Goal: Task Accomplishment & Management: Complete application form

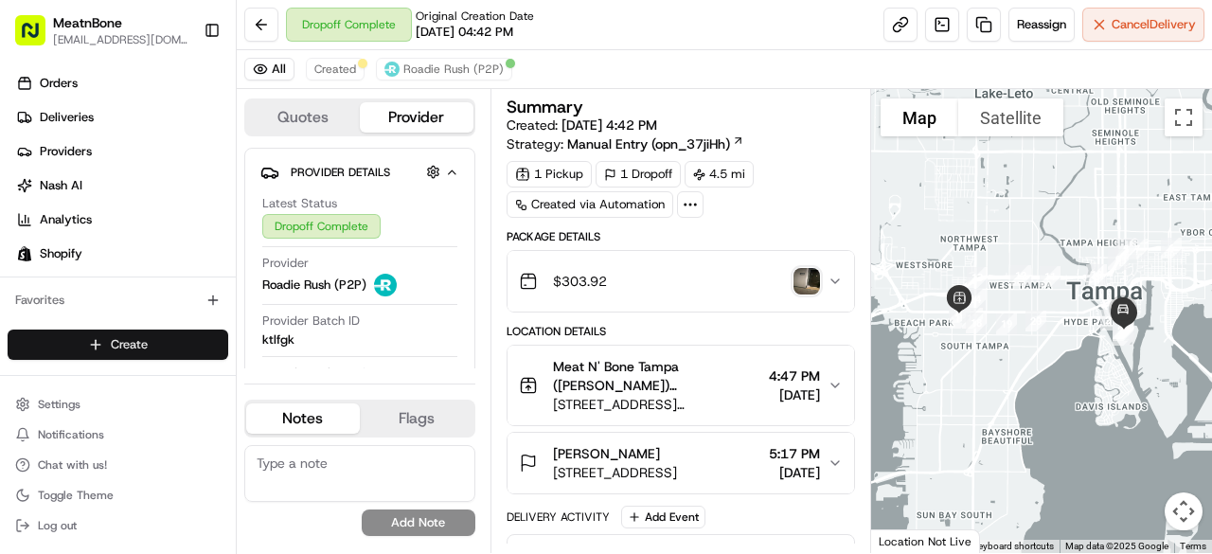
click at [112, 341] on html "MeatnBone [EMAIL_ADDRESS][DOMAIN_NAME] Toggle Sidebar Orders Deliveries Provide…" at bounding box center [606, 277] width 1212 height 554
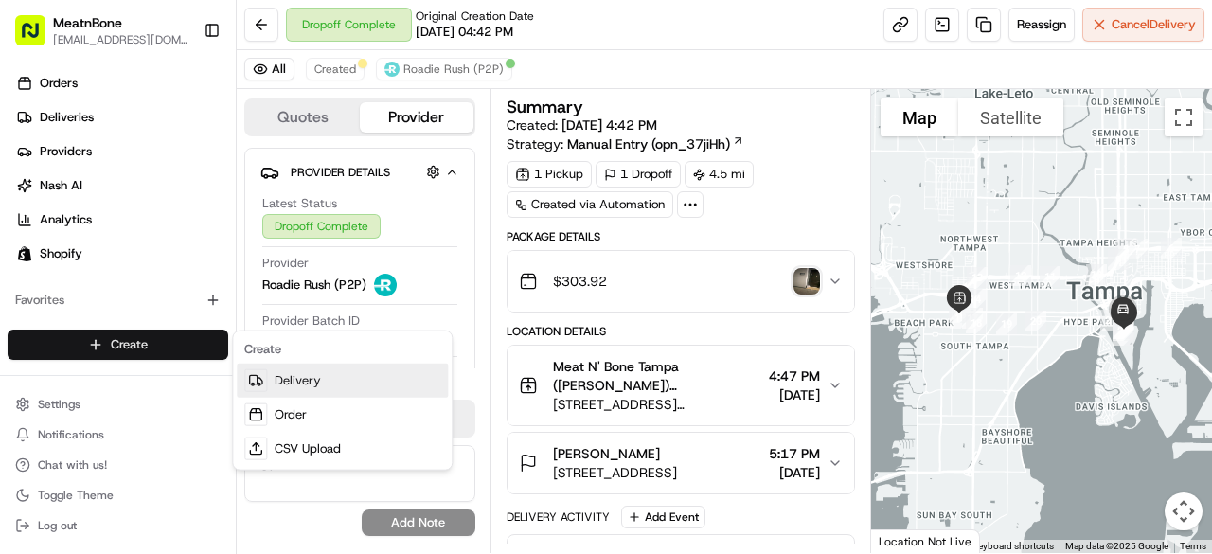
click at [294, 380] on link "Delivery" at bounding box center [342, 381] width 211 height 34
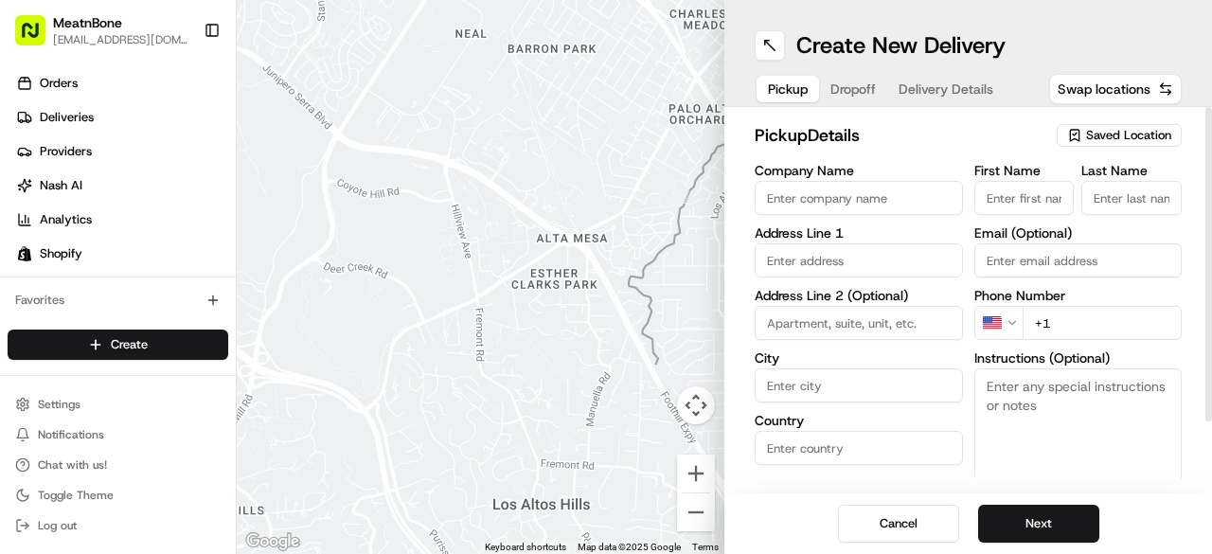
click at [1045, 200] on input "First Name" at bounding box center [1024, 198] width 100 height 34
type input "[PERSON_NAME]"
click at [1111, 188] on input "Last Name" at bounding box center [1131, 198] width 100 height 34
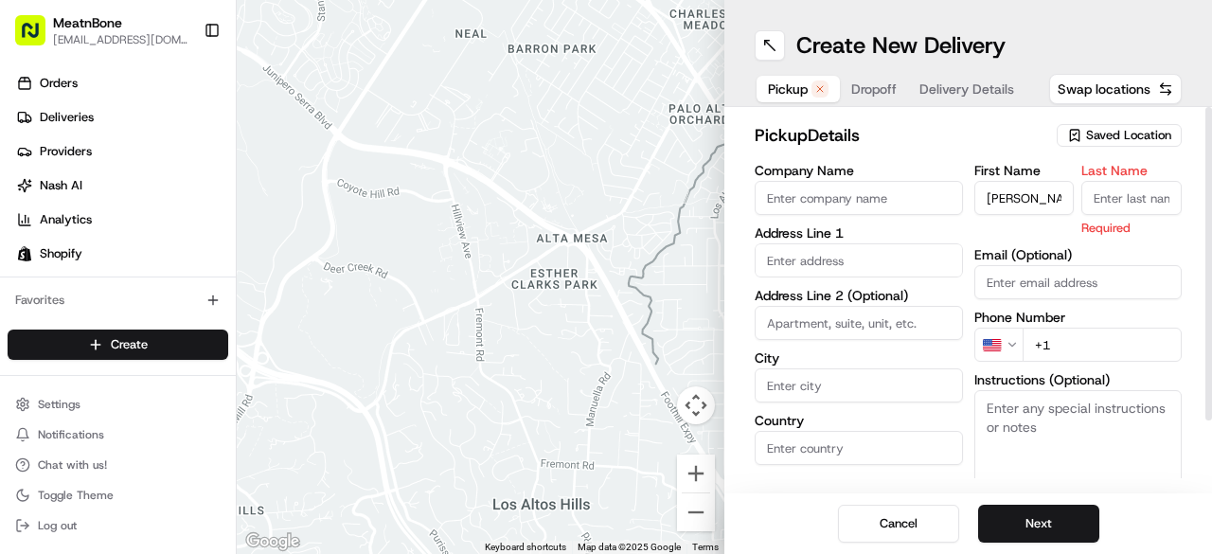
type input "P"
click at [1102, 122] on button "Saved Location" at bounding box center [1119, 135] width 125 height 27
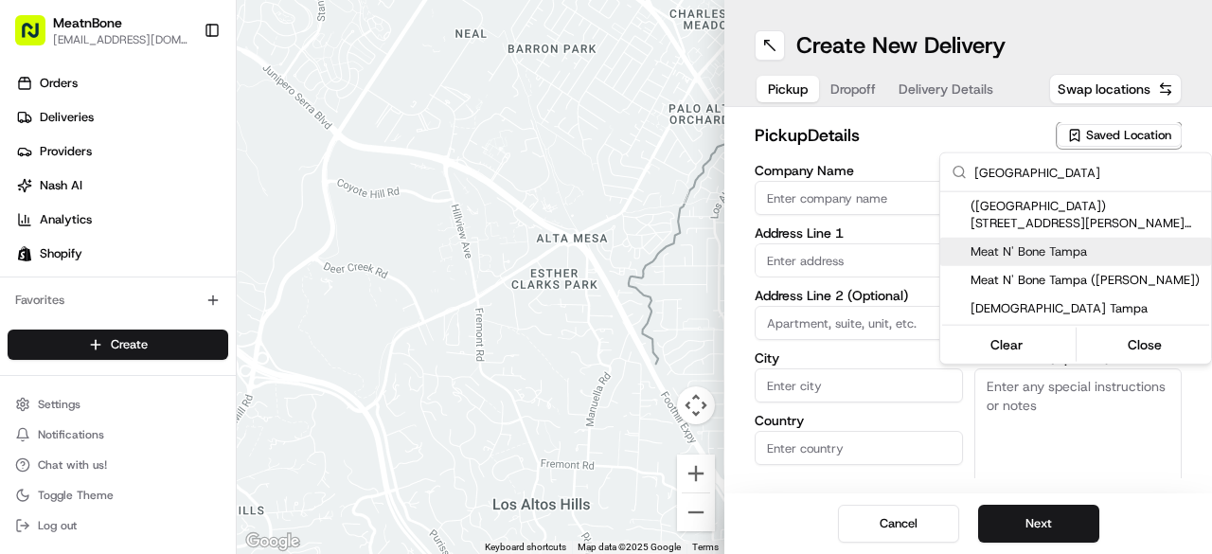
type input "[GEOGRAPHIC_DATA]"
click at [1042, 261] on div "Meat N' Bone Tampa" at bounding box center [1075, 252] width 271 height 28
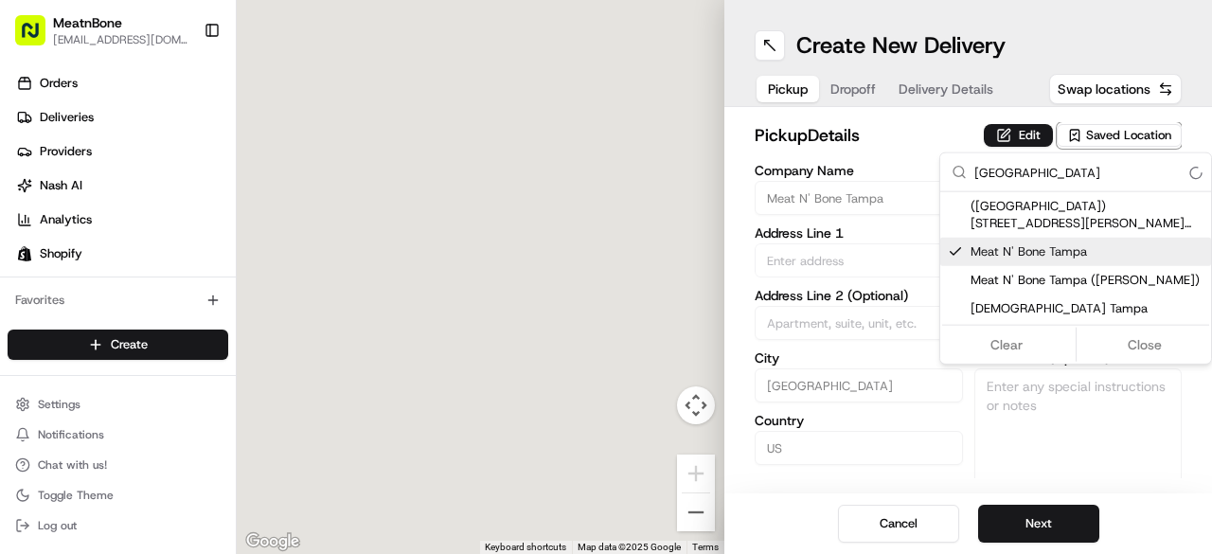
type input "Meat N' Bone Tampa"
type input "[STREET_ADDRESS][PERSON_NAME]"
type input "[GEOGRAPHIC_DATA]"
type input "US"
type input "FL"
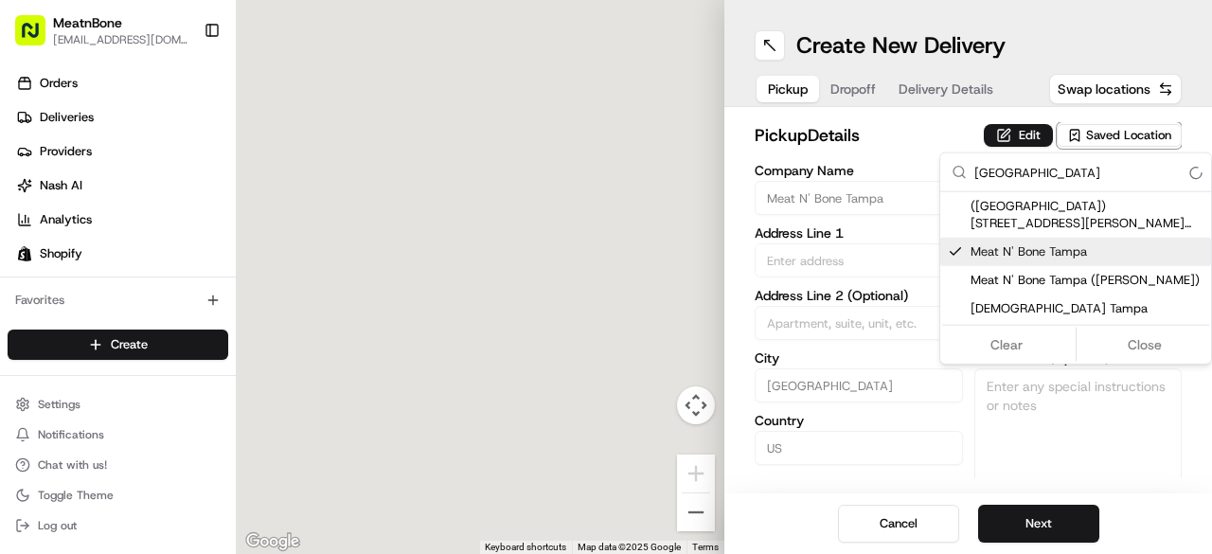
type input "33609"
type input "[PERSON_NAME]"
type input "Manzanero"
type input "[EMAIL_ADDRESS][DOMAIN_NAME]"
type input "[PHONE_NUMBER]"
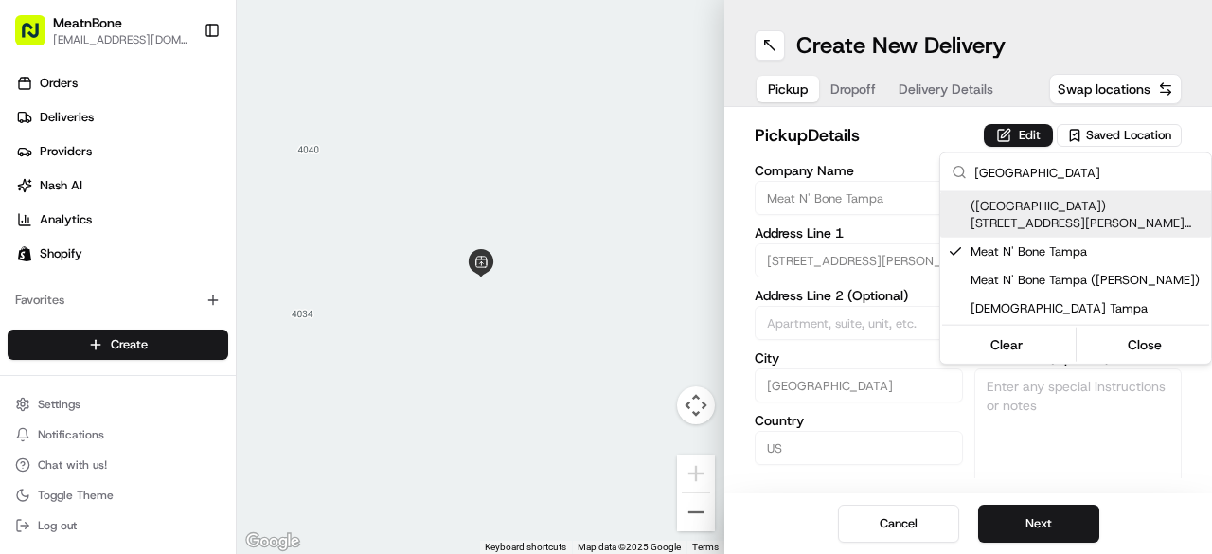
click at [932, 133] on html "MeatnBone [EMAIL_ADDRESS][DOMAIN_NAME] Toggle Sidebar Orders Deliveries Provide…" at bounding box center [606, 277] width 1212 height 554
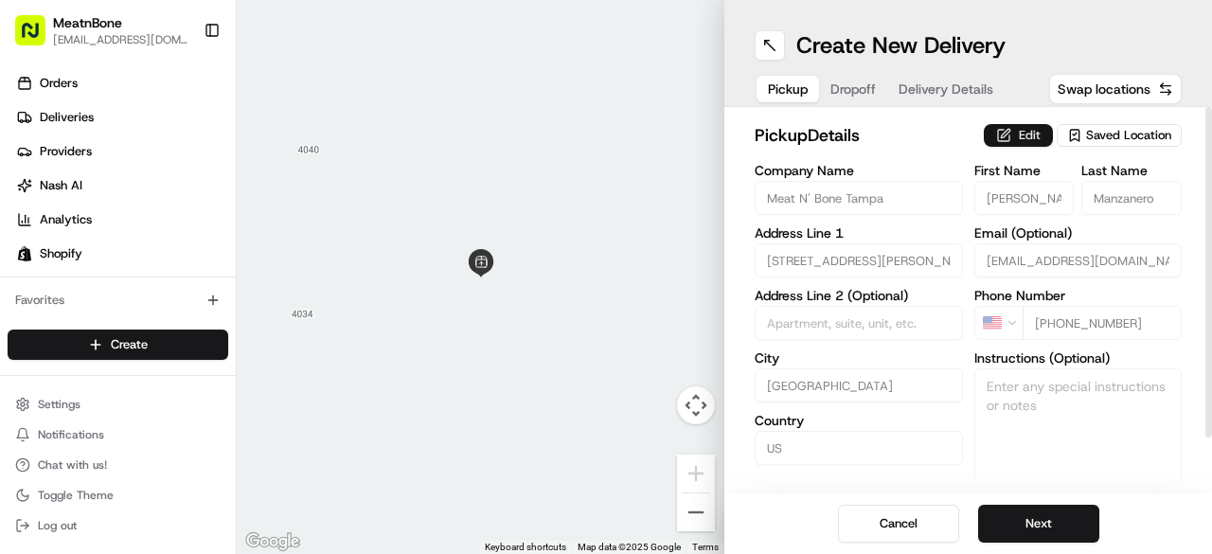
click at [1017, 124] on button "Edit" at bounding box center [1018, 135] width 69 height 23
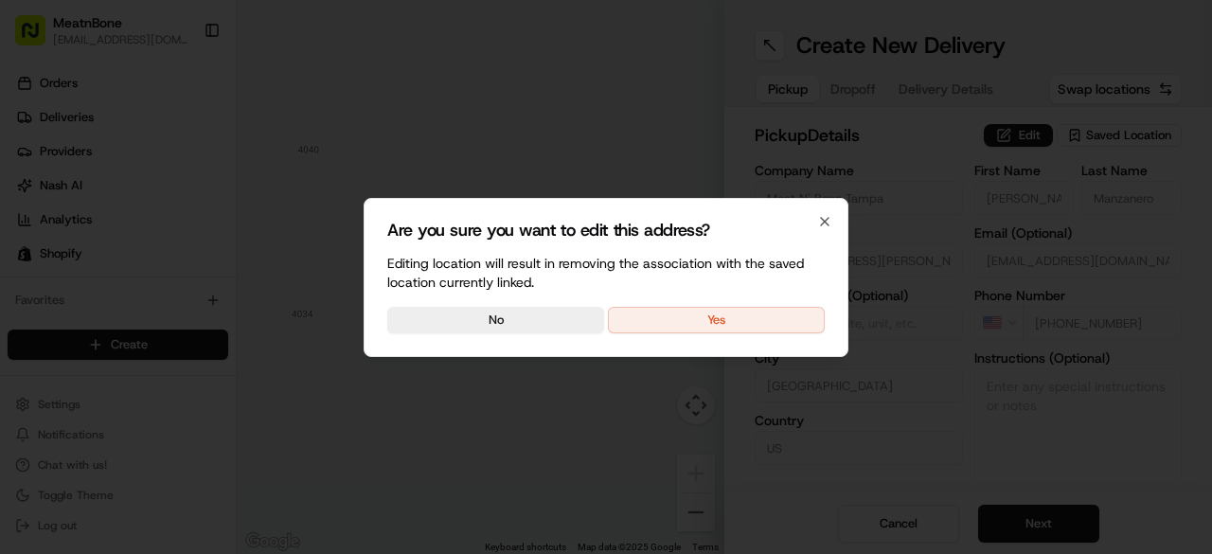
click at [692, 315] on button "Yes" at bounding box center [716, 320] width 217 height 27
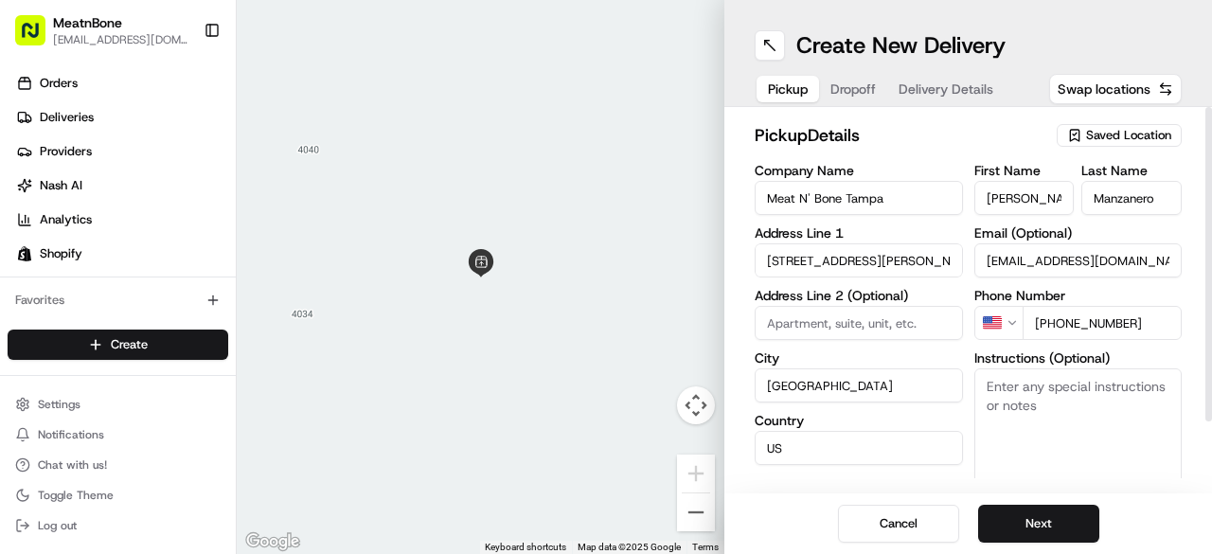
click at [1025, 202] on input "[PERSON_NAME]" at bounding box center [1024, 198] width 100 height 34
click at [1029, 200] on input "[PERSON_NAME]" at bounding box center [1024, 198] width 100 height 34
type input "[PERSON_NAME]"
click at [1108, 196] on input "Manzanero" at bounding box center [1131, 198] width 100 height 34
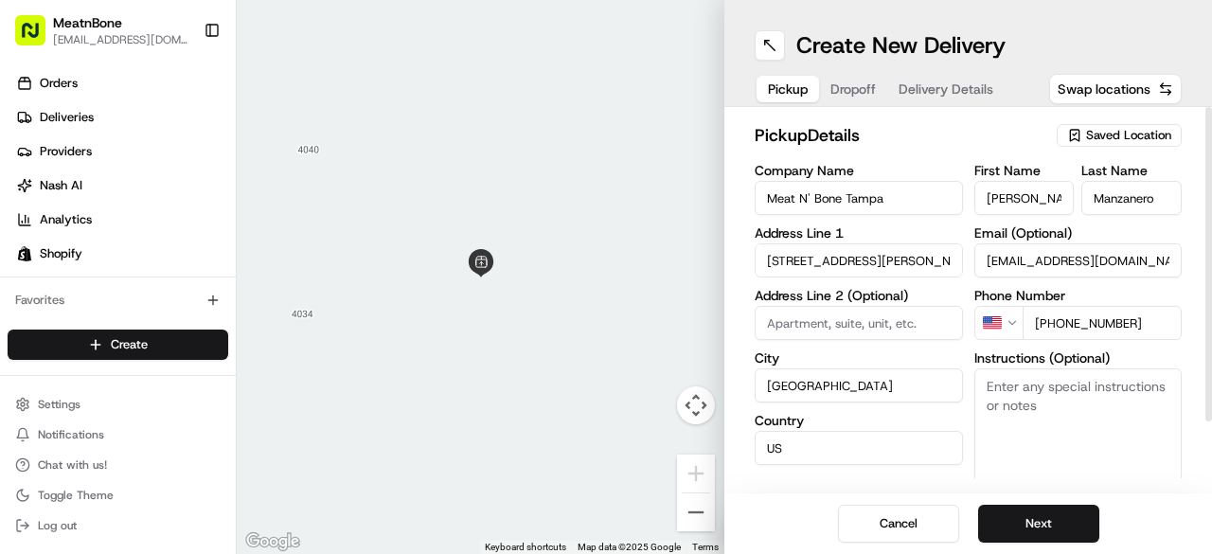
click at [1108, 196] on input "Manzanero" at bounding box center [1131, 198] width 100 height 34
type input "P"
click at [1199, 427] on div "pickup Details Saved Location Company Name Meat N' Bone Tampa Address Line 1 [S…" at bounding box center [968, 300] width 488 height 386
click at [994, 520] on button "Next" at bounding box center [1038, 524] width 121 height 38
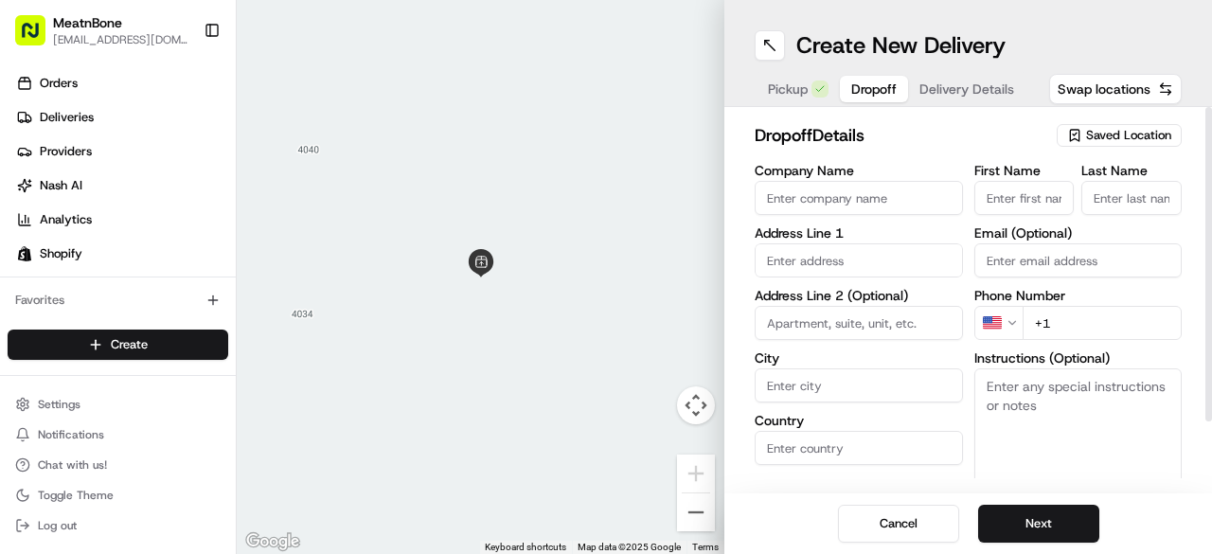
click at [1039, 257] on input "Email (Optional)" at bounding box center [1078, 260] width 208 height 34
paste input "[PERSON_NAME][EMAIL_ADDRESS][DOMAIN_NAME]"
type input "[PERSON_NAME][EMAIL_ADDRESS][DOMAIN_NAME]"
click at [1043, 197] on input "First Name" at bounding box center [1024, 198] width 100 height 34
type input "D"
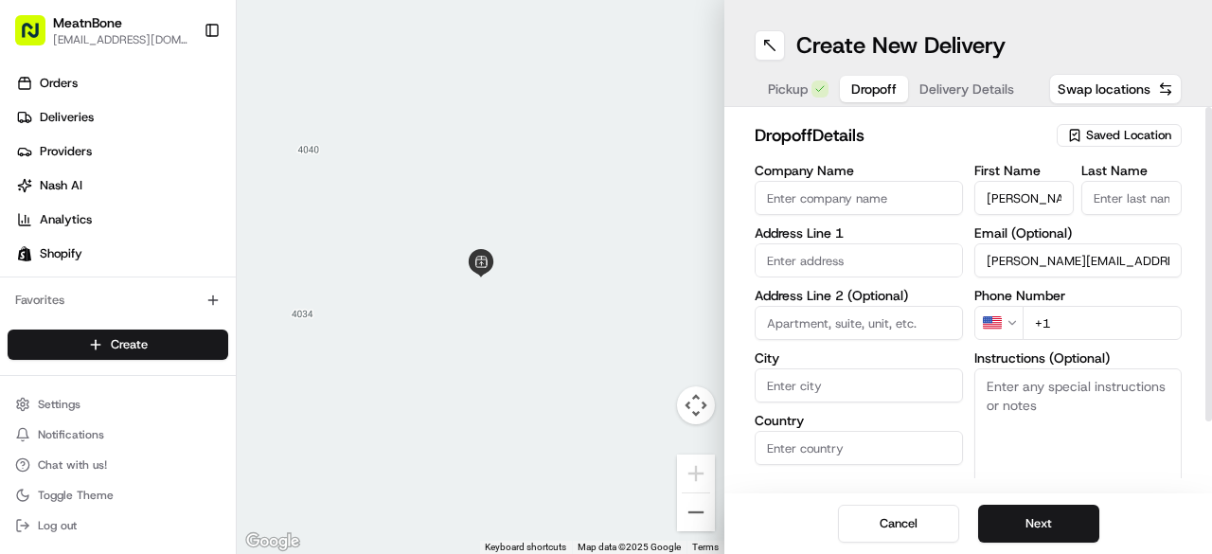
type input "[PERSON_NAME]"
click at [1153, 185] on input "Last Name" at bounding box center [1131, 198] width 100 height 34
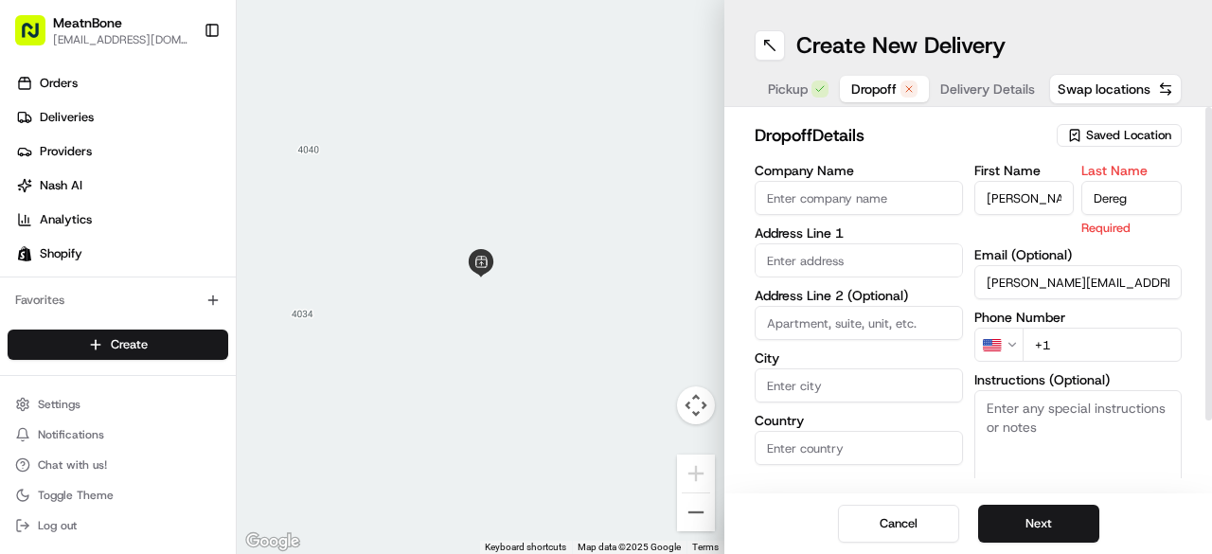
type input "Dereg"
click at [1160, 240] on div "First Name [PERSON_NAME] Last Name Dereg Required Email (Optional) [PERSON_NAME…" at bounding box center [1078, 364] width 208 height 400
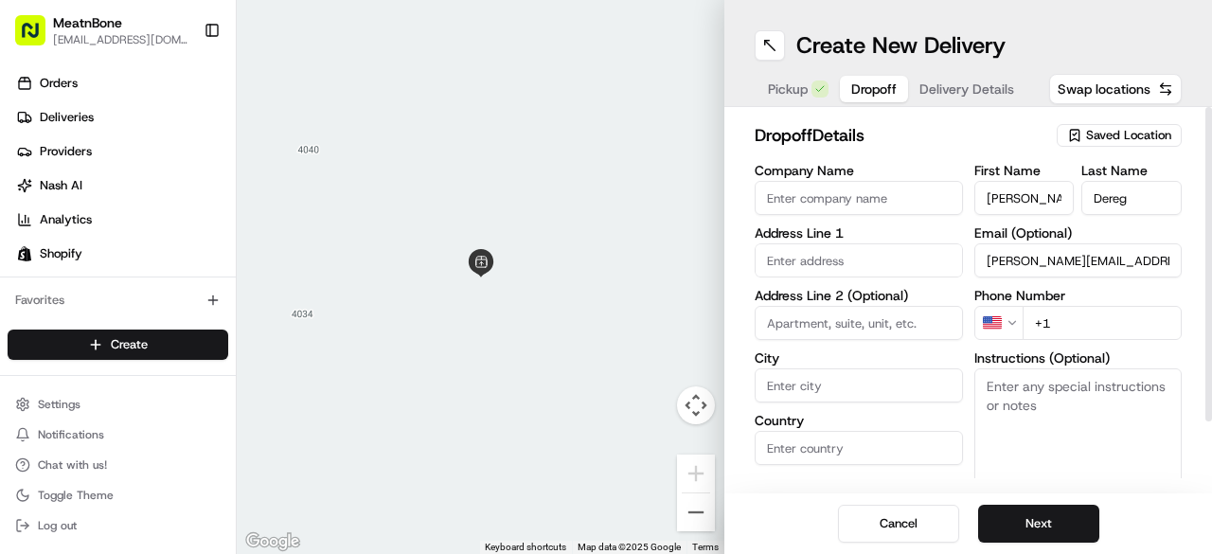
click at [1088, 324] on input "+1" at bounding box center [1102, 323] width 160 height 34
paste input "[PHONE_NUMBER]"
type input "[PHONE_NUMBER]"
click at [846, 266] on input "text" at bounding box center [859, 260] width 208 height 34
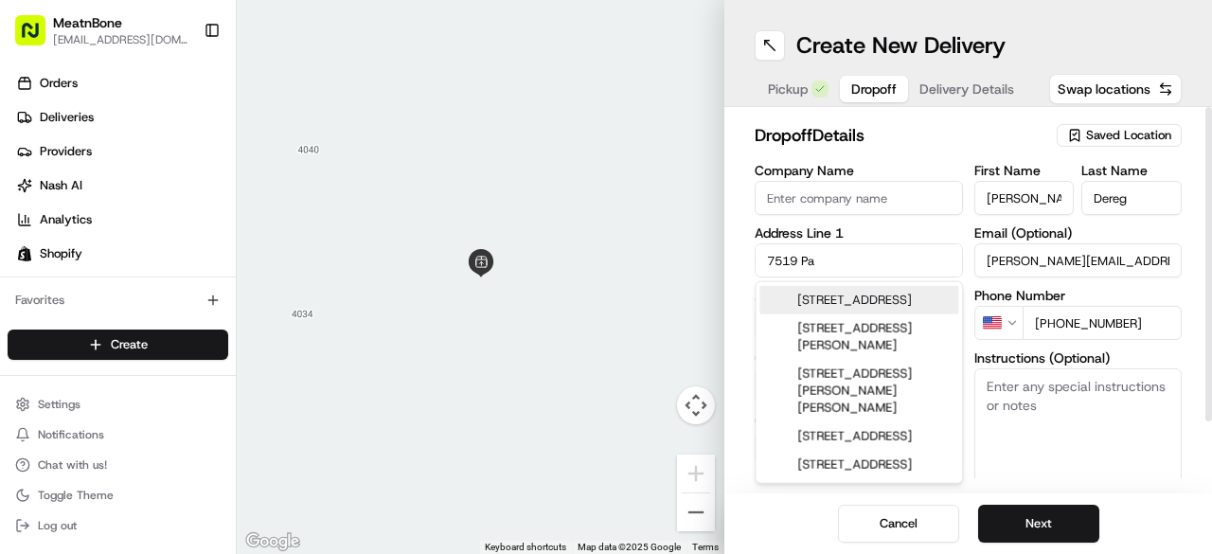
click at [844, 302] on div "[STREET_ADDRESS]" at bounding box center [858, 300] width 199 height 28
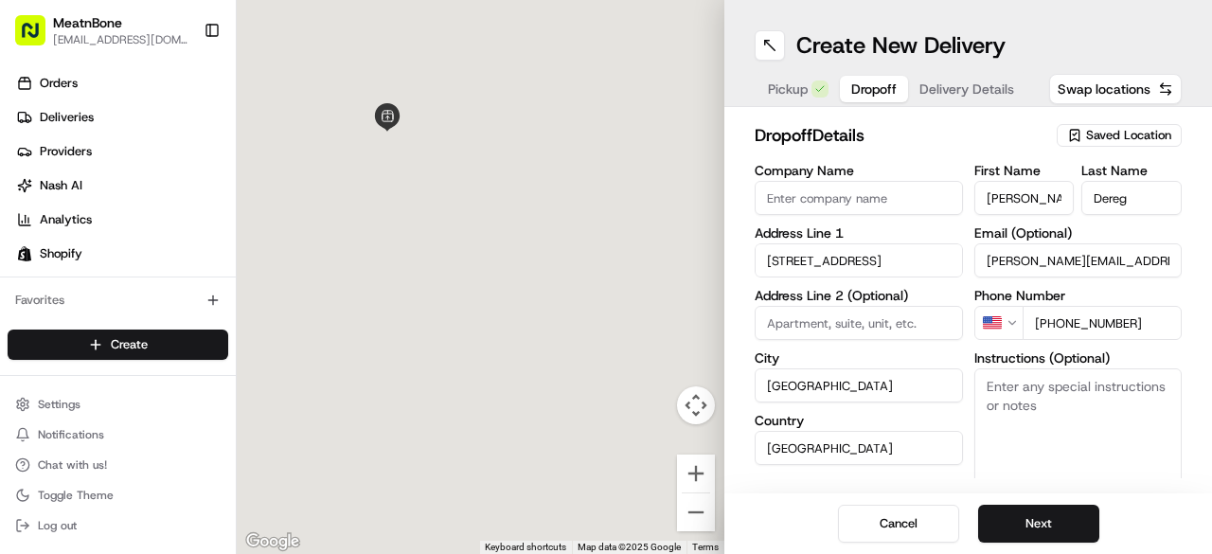
type input "[STREET_ADDRESS]"
type input "[GEOGRAPHIC_DATA]"
type input "FL"
type input "33572"
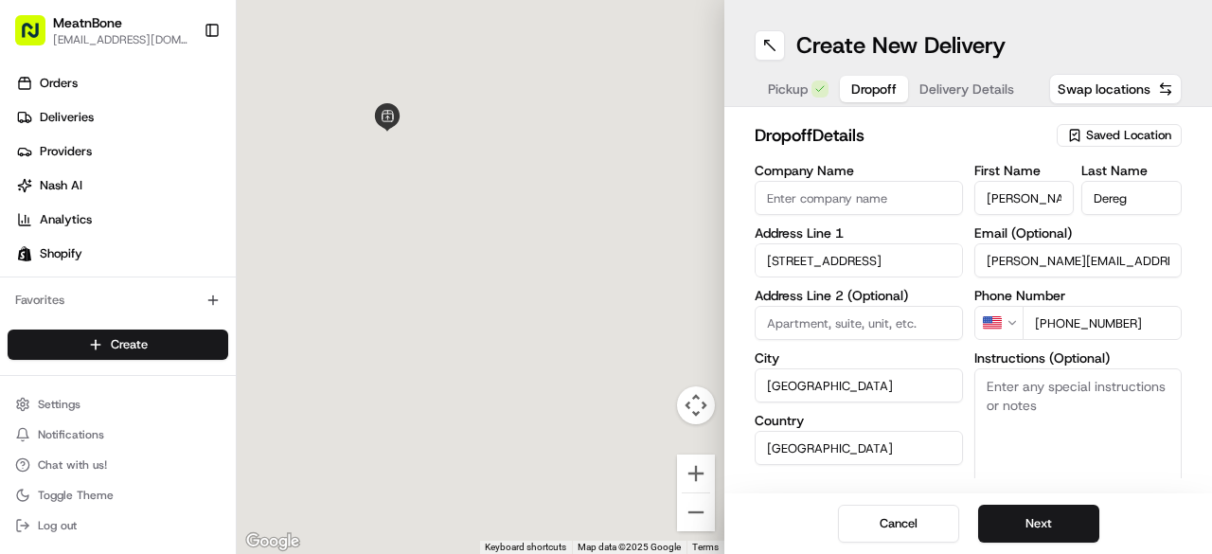
type input "[STREET_ADDRESS]"
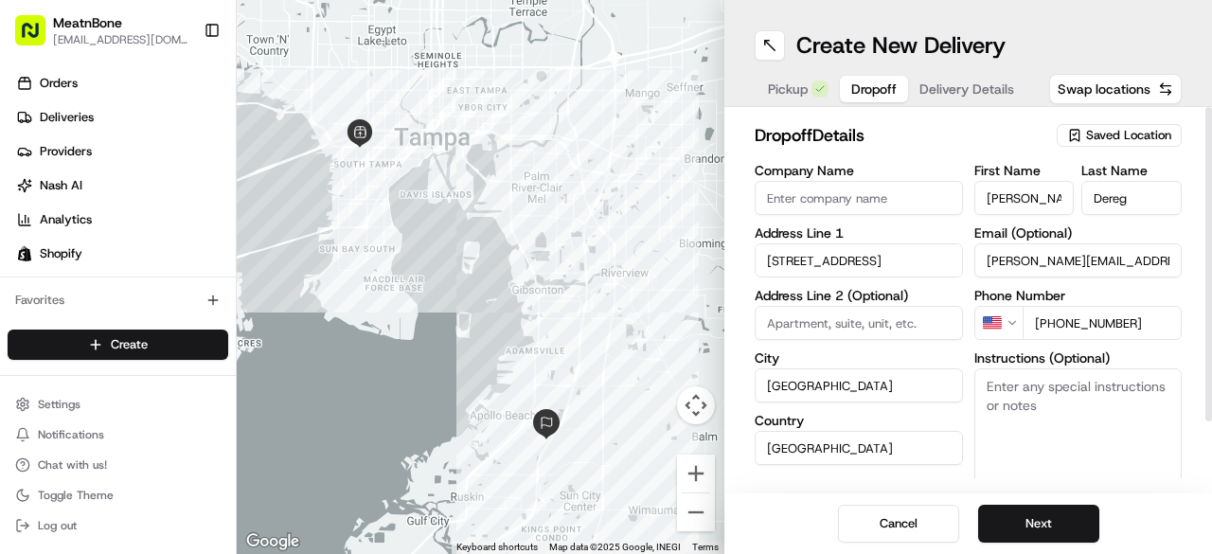
scroll to position [82, 0]
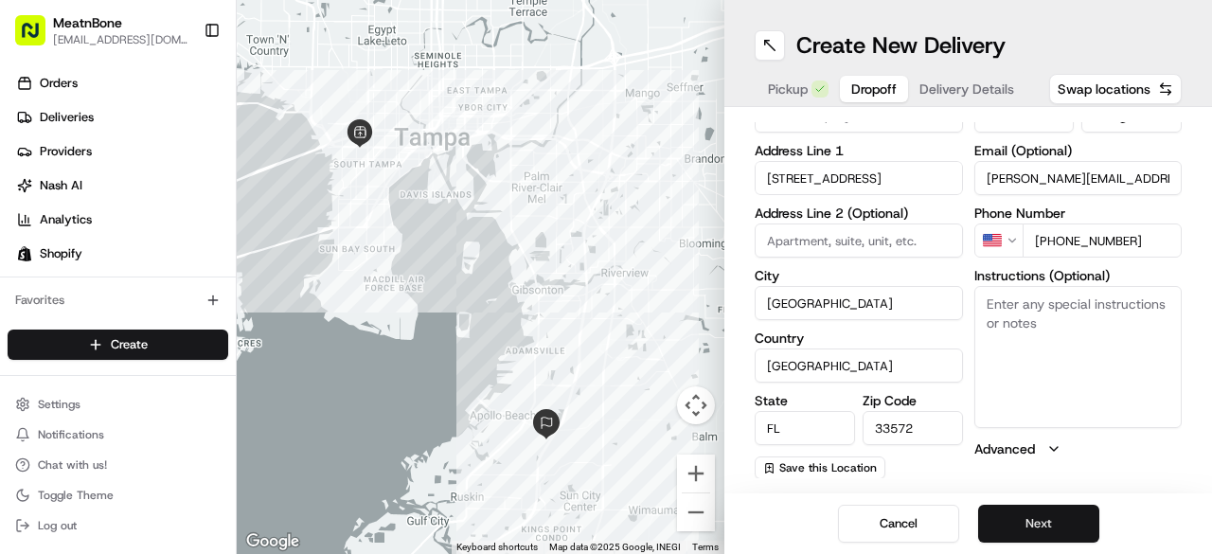
click at [1026, 524] on button "Next" at bounding box center [1038, 524] width 121 height 38
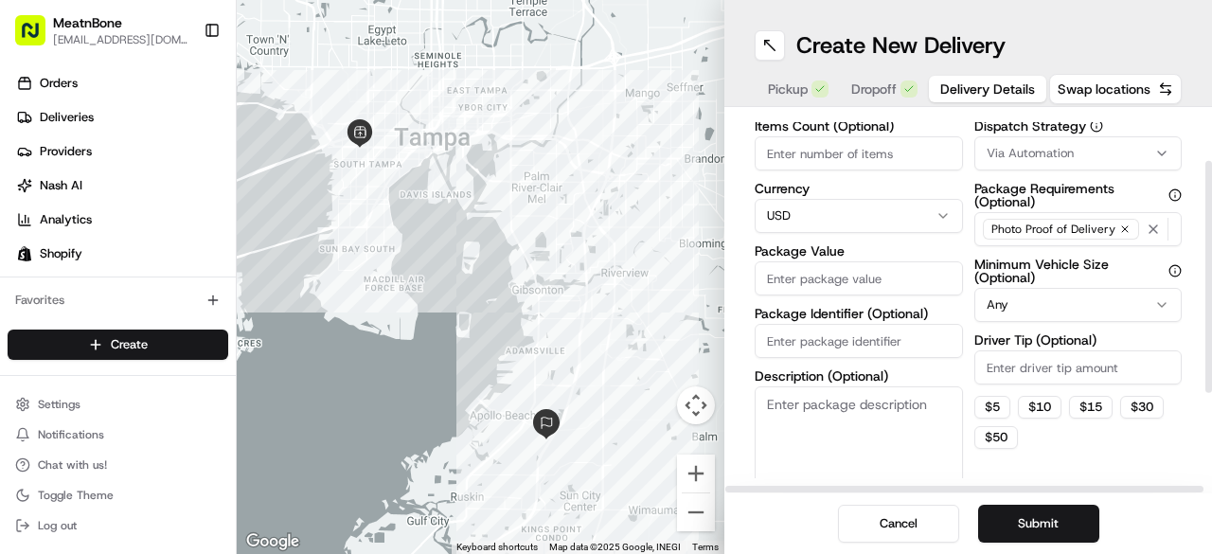
click at [816, 270] on input "Package Value" at bounding box center [859, 278] width 208 height 34
type input "155.94"
click at [650, 550] on span "Map data ©2025 Google, INEGI" at bounding box center [615, 547] width 132 height 10
click at [831, 340] on input "Package Identifier (Optional)" at bounding box center [859, 341] width 208 height 34
paste input "#253589"
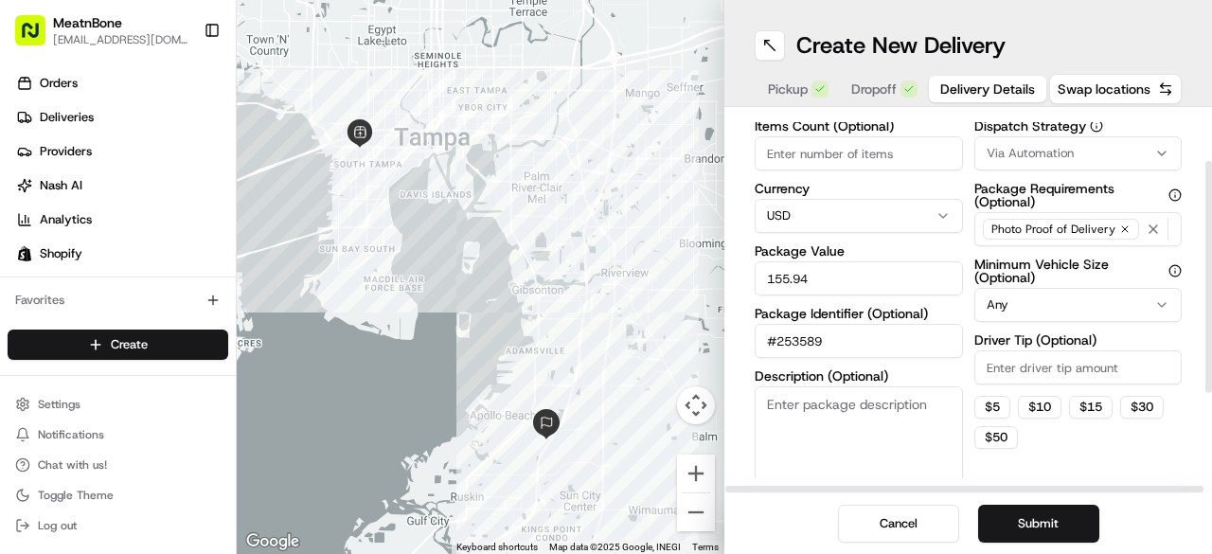
type input "#253589"
click at [841, 400] on textarea "Description (Optional)" at bounding box center [859, 439] width 208 height 106
type textarea "Meat"
click at [851, 162] on input "Items Count (Optional)" at bounding box center [859, 153] width 208 height 34
type input "6"
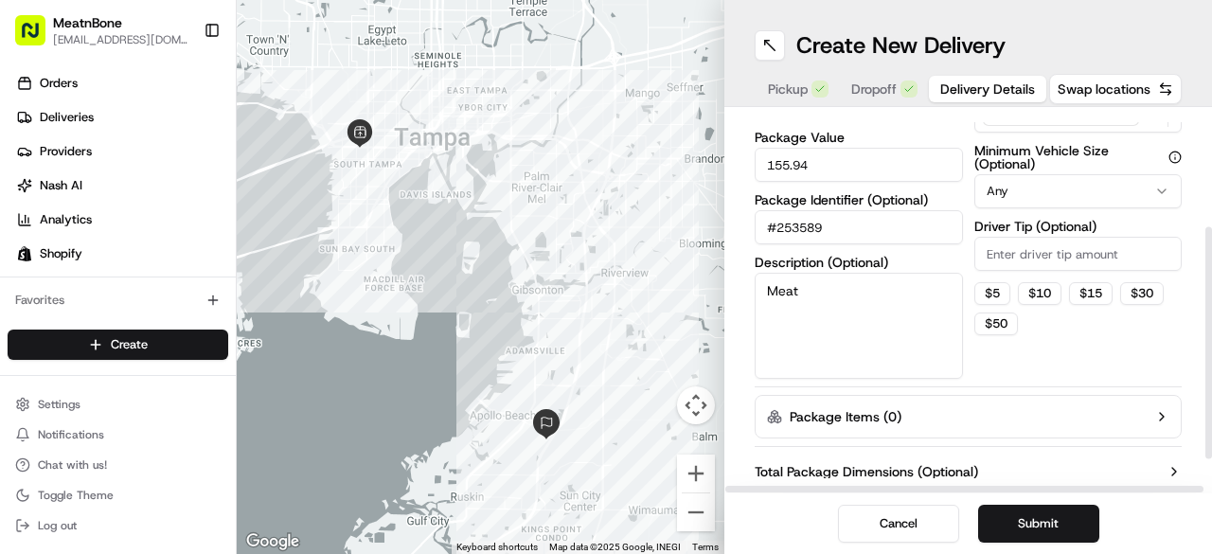
scroll to position [239, 0]
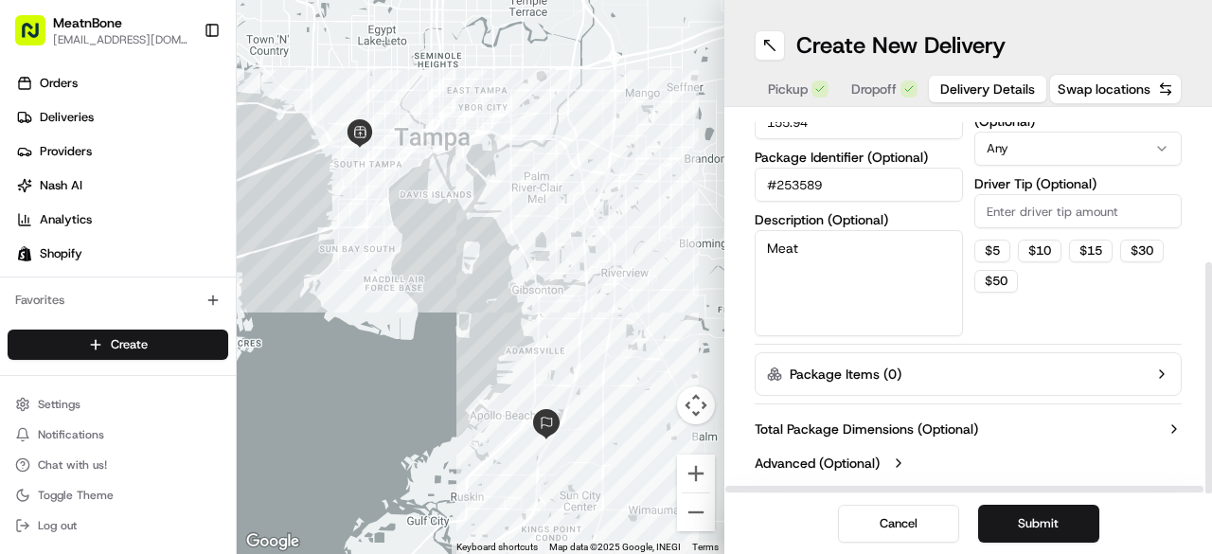
drag, startPoint x: 1210, startPoint y: 245, endPoint x: 1187, endPoint y: 408, distance: 164.4
click at [1205, 408] on div at bounding box center [1208, 378] width 7 height 232
click at [1030, 525] on button "Submit" at bounding box center [1038, 524] width 121 height 38
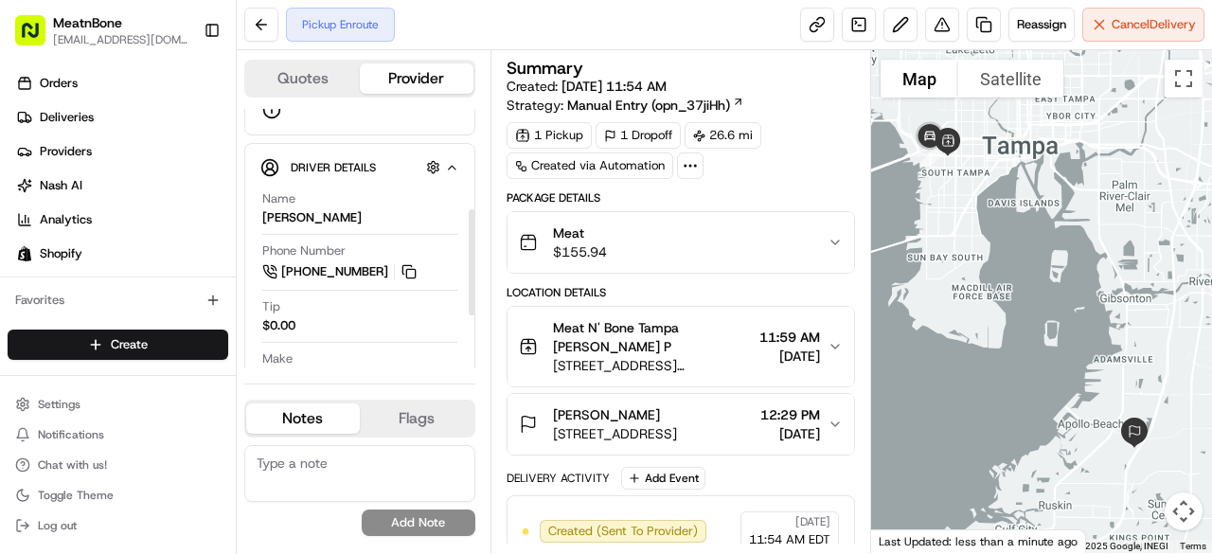
scroll to position [247, 0]
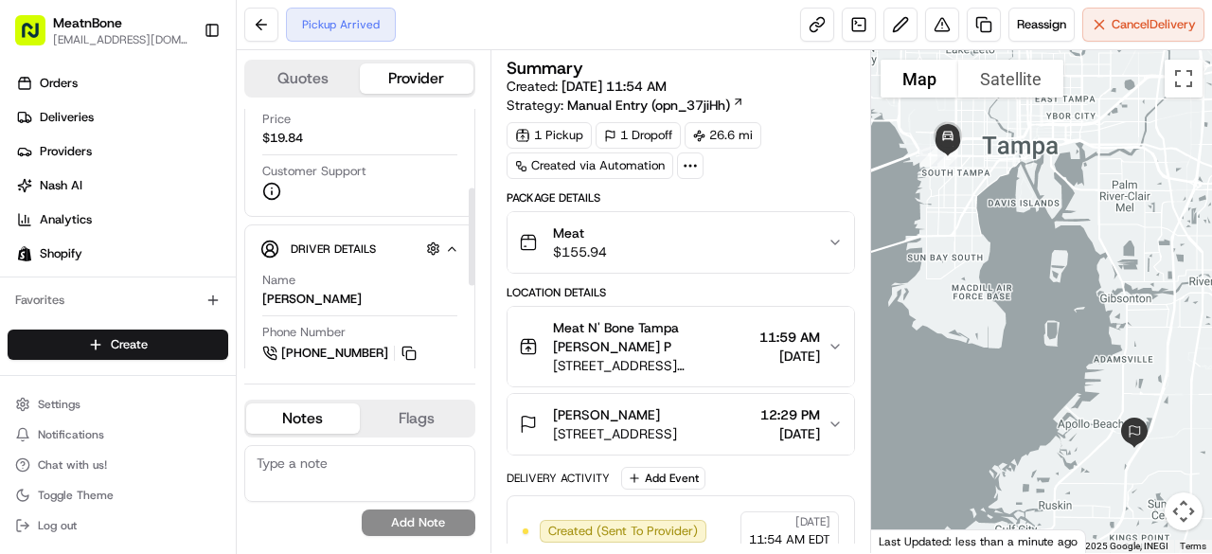
scroll to position [209, 0]
